Goal: Find specific page/section: Find specific page/section

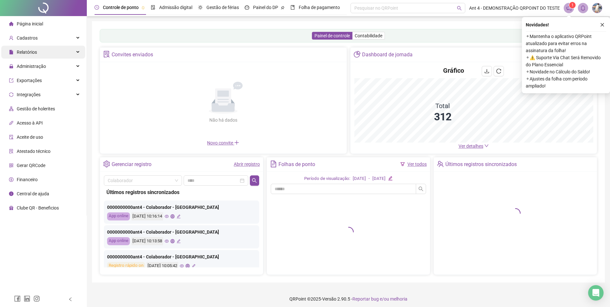
click at [20, 50] on span "Relatórios" at bounding box center [27, 52] width 20 height 5
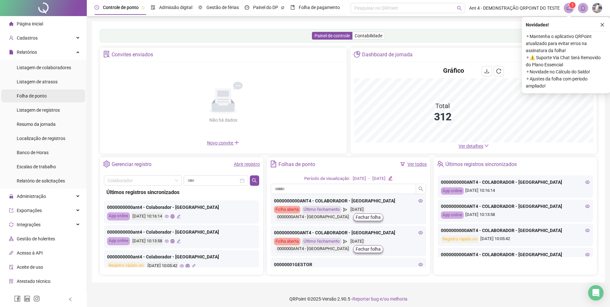
click at [32, 92] on div "Folha de ponto" at bounding box center [32, 95] width 30 height 13
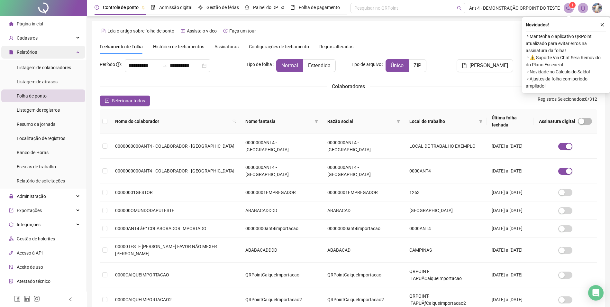
click at [33, 50] on span "Relatórios" at bounding box center [27, 52] width 20 height 5
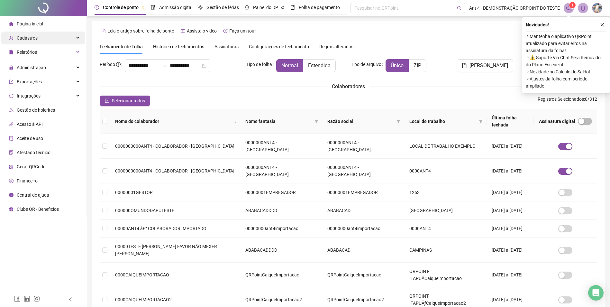
click at [34, 40] on span "Cadastros" at bounding box center [27, 37] width 21 height 5
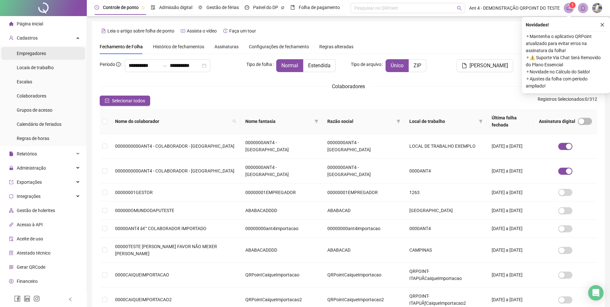
click at [32, 54] on span "Empregadores" at bounding box center [31, 53] width 29 height 5
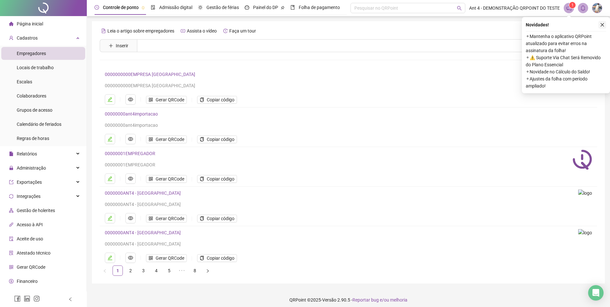
click at [600, 21] on button "button" at bounding box center [603, 25] width 8 height 8
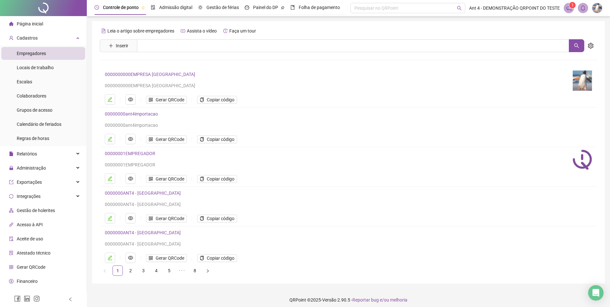
click at [147, 74] on link "0000000000EMPRESA [GEOGRAPHIC_DATA]" at bounding box center [150, 74] width 90 height 5
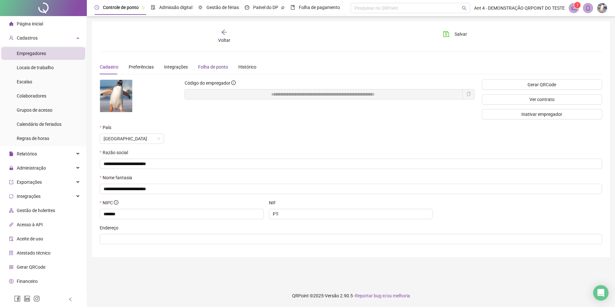
click at [203, 69] on div "Folha de ponto" at bounding box center [213, 66] width 30 height 7
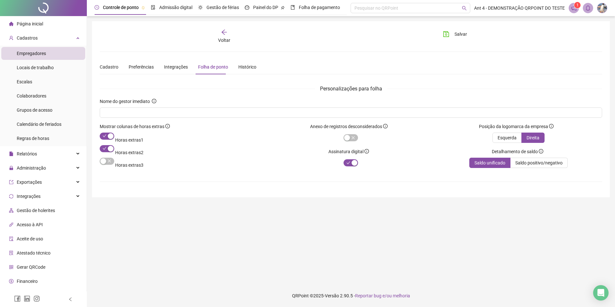
click at [309, 207] on main "**********" at bounding box center [351, 150] width 518 height 258
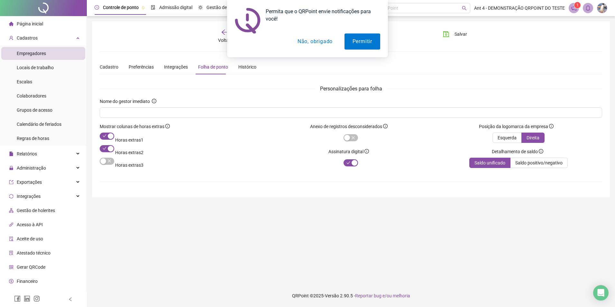
click at [310, 38] on button "Não, obrigado" at bounding box center [315, 41] width 51 height 16
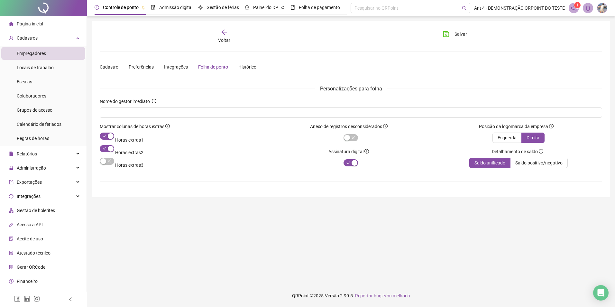
click at [254, 196] on div "**********" at bounding box center [351, 109] width 518 height 176
